Goal: Task Accomplishment & Management: Use online tool/utility

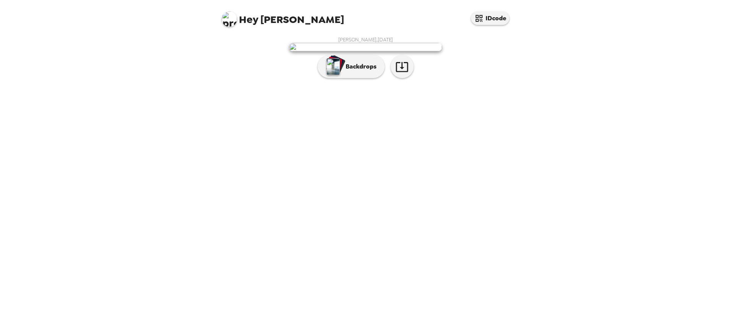
drag, startPoint x: 0, startPoint y: 0, endPoint x: 450, endPoint y: 189, distance: 488.3
drag, startPoint x: 450, startPoint y: 189, endPoint x: 353, endPoint y: 255, distance: 117.8
click at [353, 71] on p "Backdrops" at bounding box center [359, 66] width 35 height 9
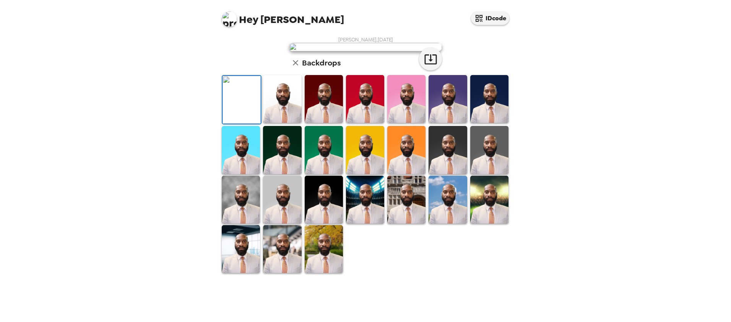
scroll to position [38, 0]
click at [281, 123] on img at bounding box center [282, 99] width 38 height 48
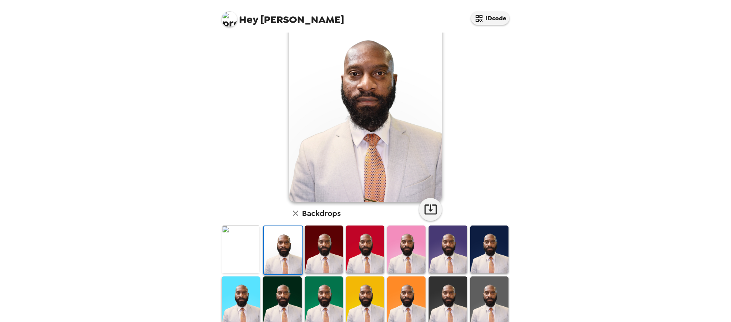
click at [327, 247] on img at bounding box center [324, 249] width 38 height 48
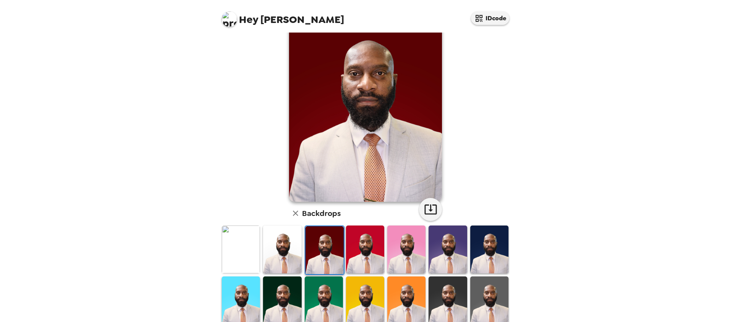
click at [361, 248] on img at bounding box center [365, 249] width 38 height 48
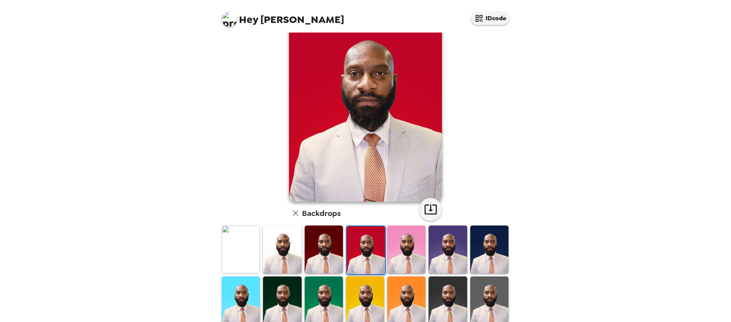
click at [412, 241] on img at bounding box center [406, 249] width 38 height 48
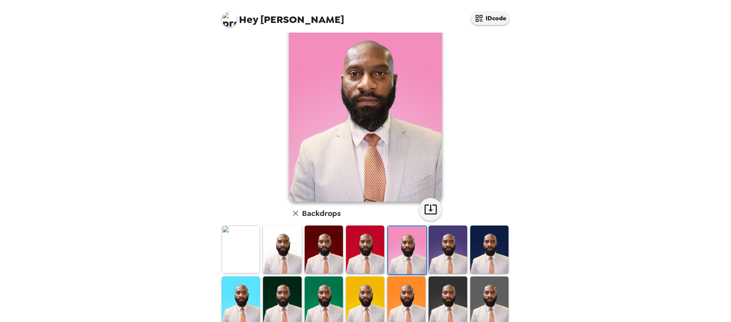
click at [450, 240] on img at bounding box center [448, 249] width 38 height 48
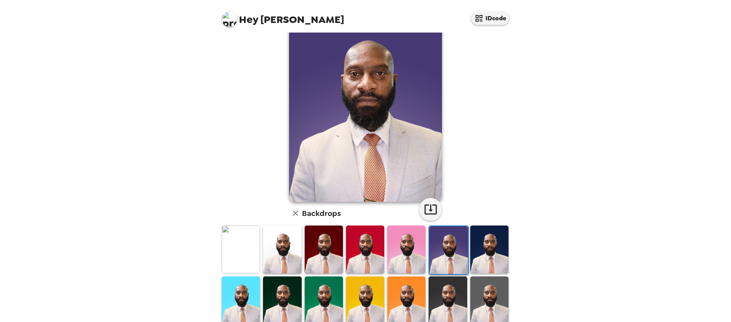
click at [484, 244] on img at bounding box center [489, 249] width 38 height 48
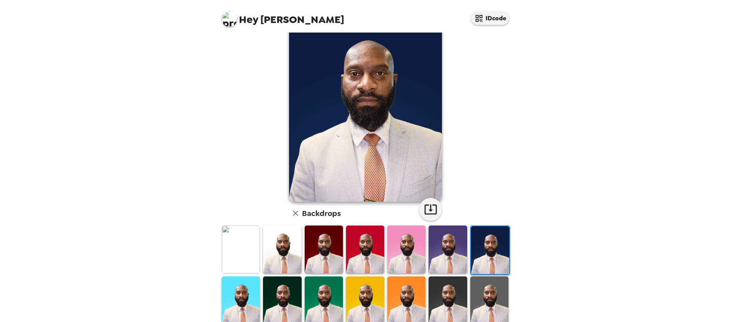
click at [242, 291] on img at bounding box center [241, 300] width 38 height 48
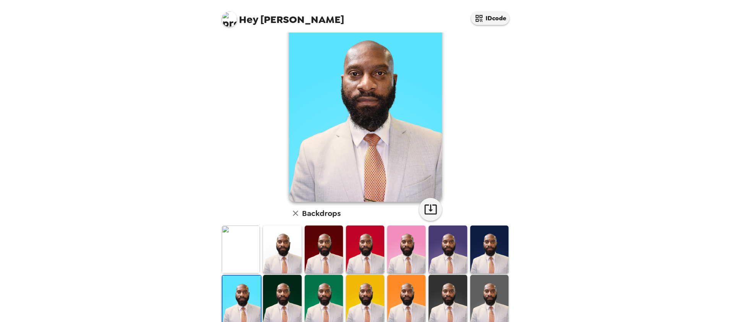
click at [281, 297] on img at bounding box center [282, 299] width 38 height 48
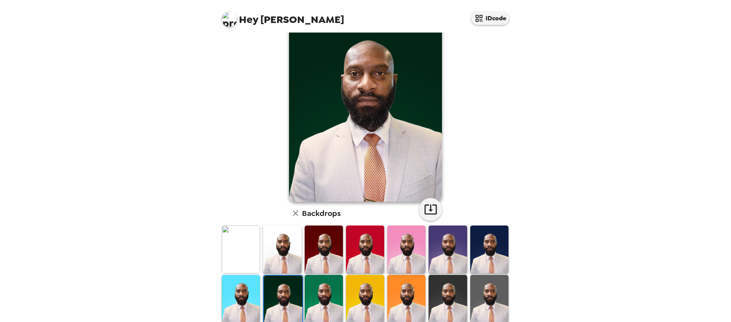
click at [314, 297] on img at bounding box center [324, 299] width 38 height 48
